Goal: Task Accomplishment & Management: Use online tool/utility

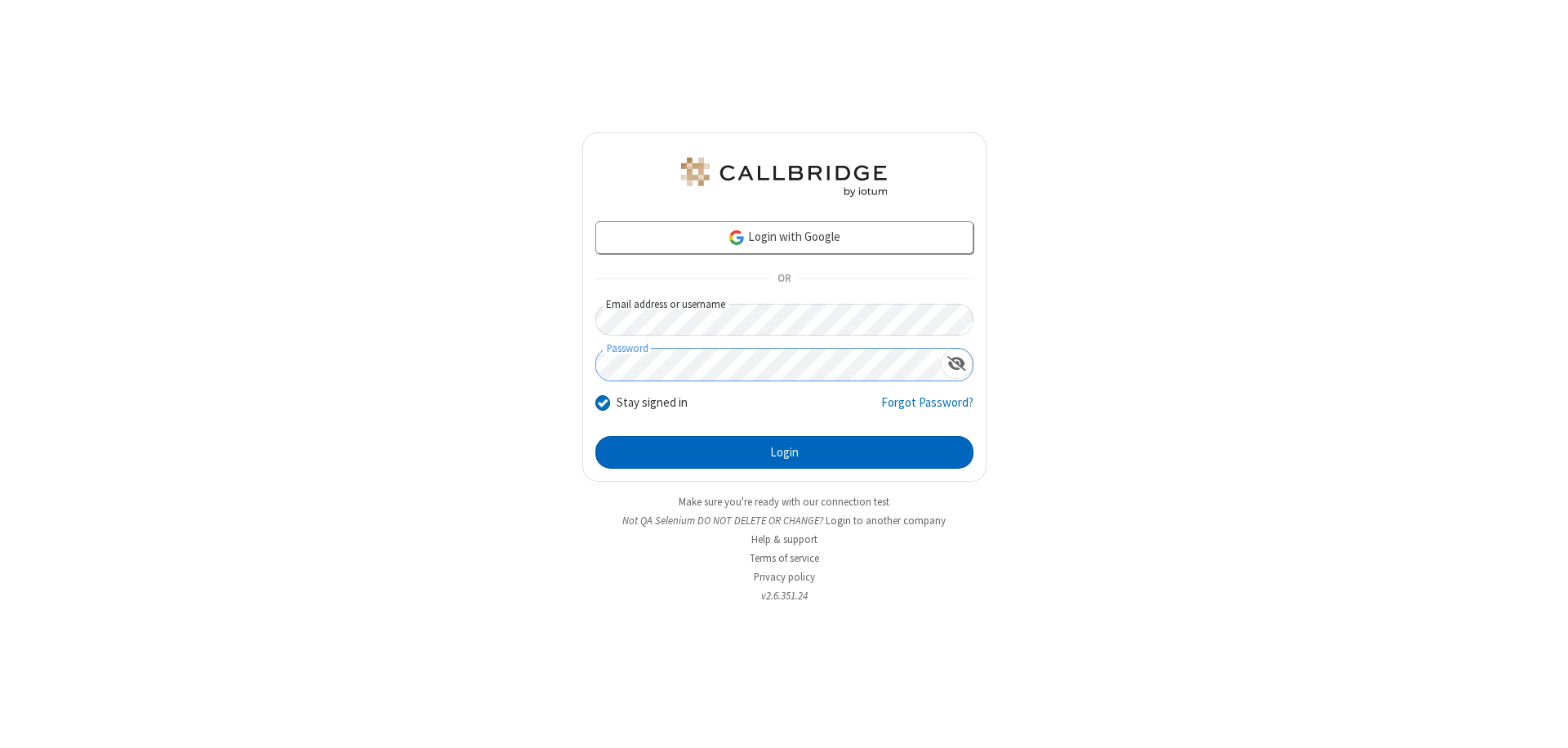
click at [784, 452] on button "Login" at bounding box center [784, 451] width 378 height 32
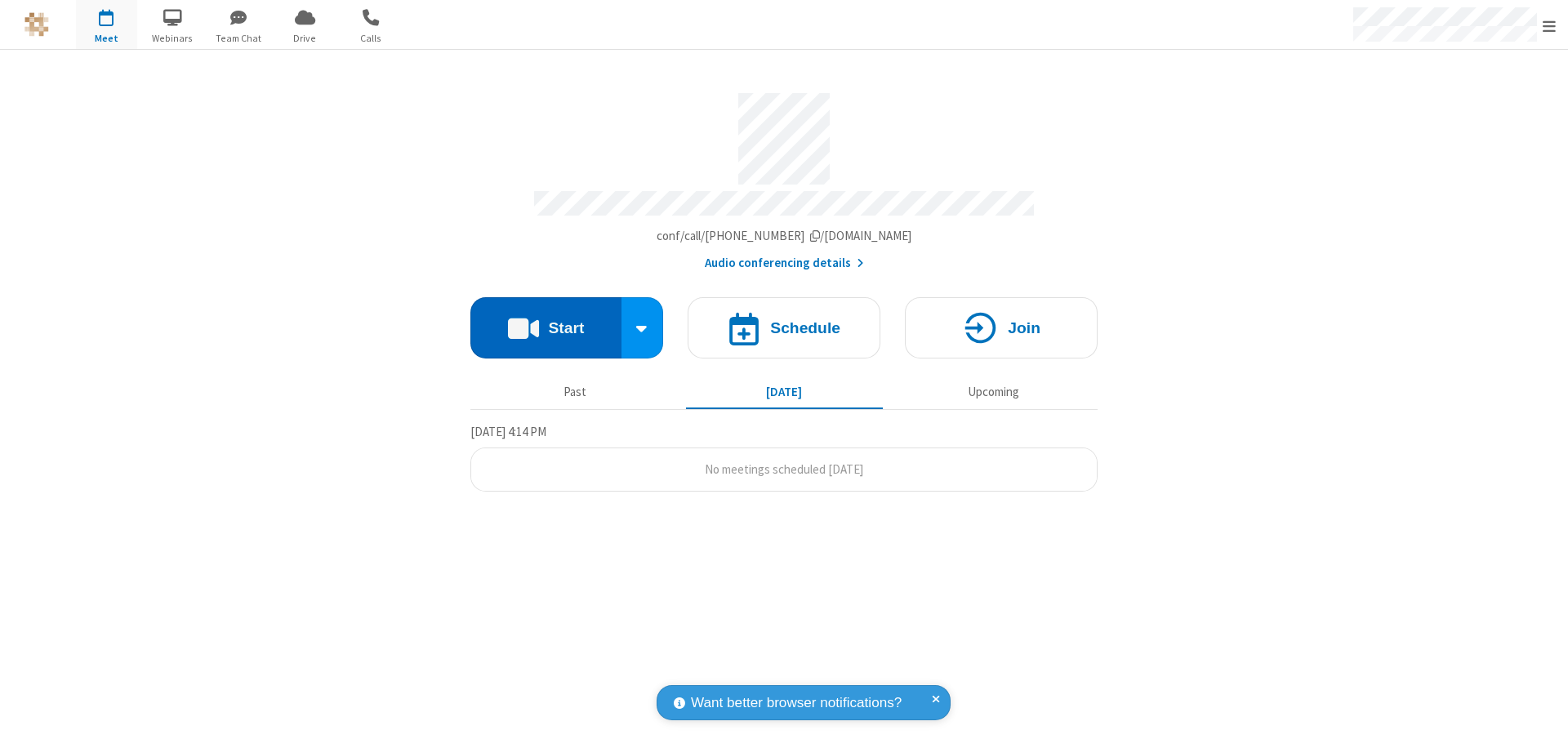
click at [545, 320] on button "Start" at bounding box center [545, 327] width 151 height 62
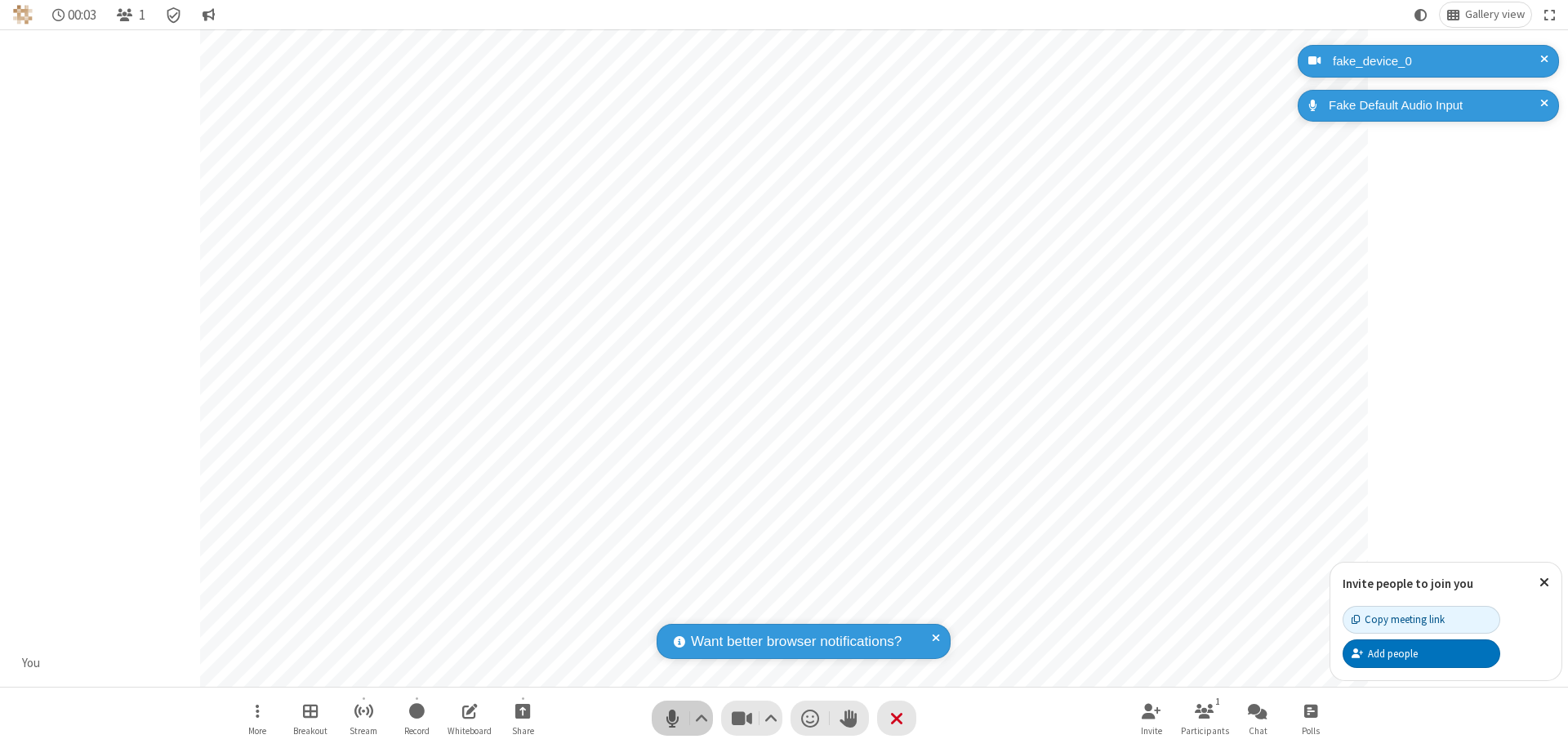
click at [672, 718] on span "Mute (⌘+Shift+A)" at bounding box center [671, 718] width 24 height 23
click at [672, 718] on span "Unmute (⌘+Shift+A)" at bounding box center [671, 718] width 24 height 23
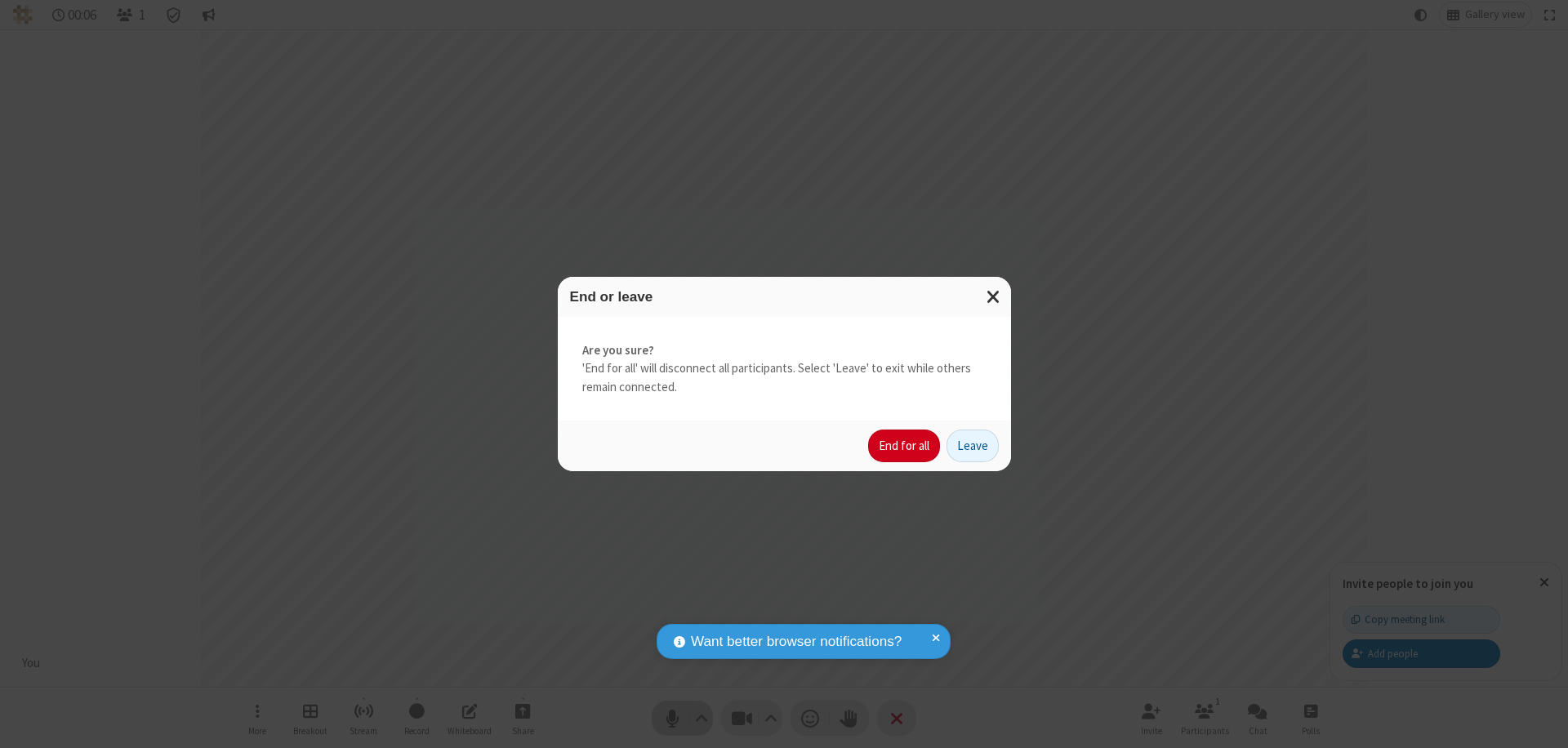
click at [905, 445] on button "End for all" at bounding box center [904, 445] width 72 height 32
